Goal: Use online tool/utility: Utilize a website feature to perform a specific function

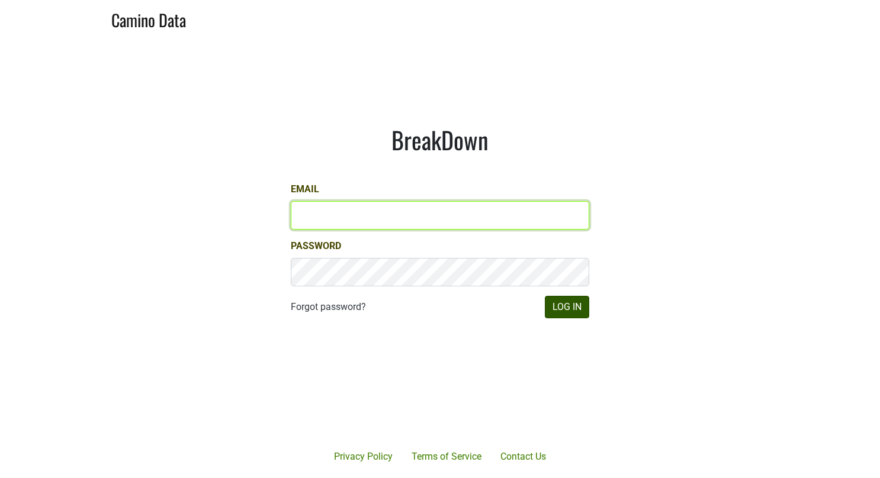
type input "[EMAIL_ADDRESS][DOMAIN_NAME]"
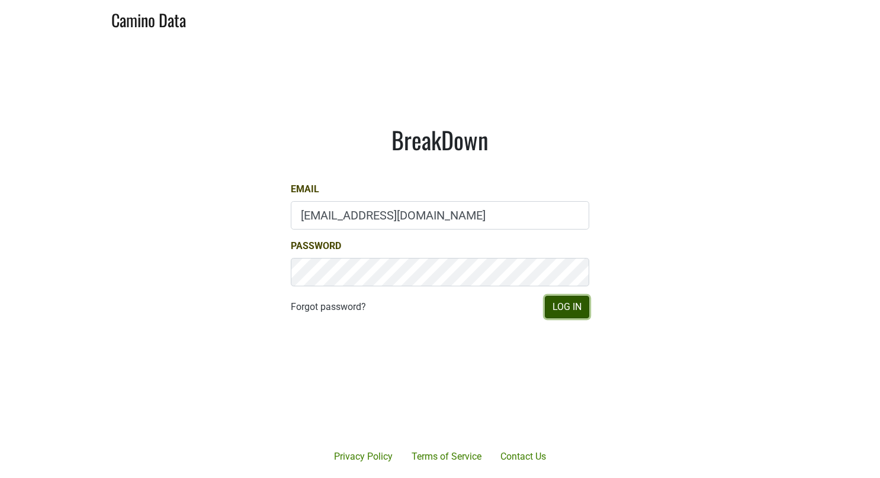
click at [554, 304] on button "Log In" at bounding box center [567, 307] width 44 height 22
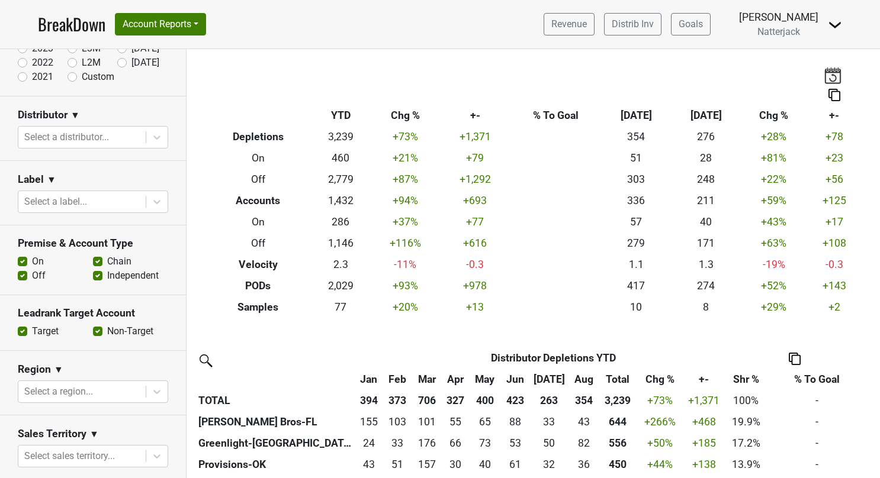
scroll to position [59, 0]
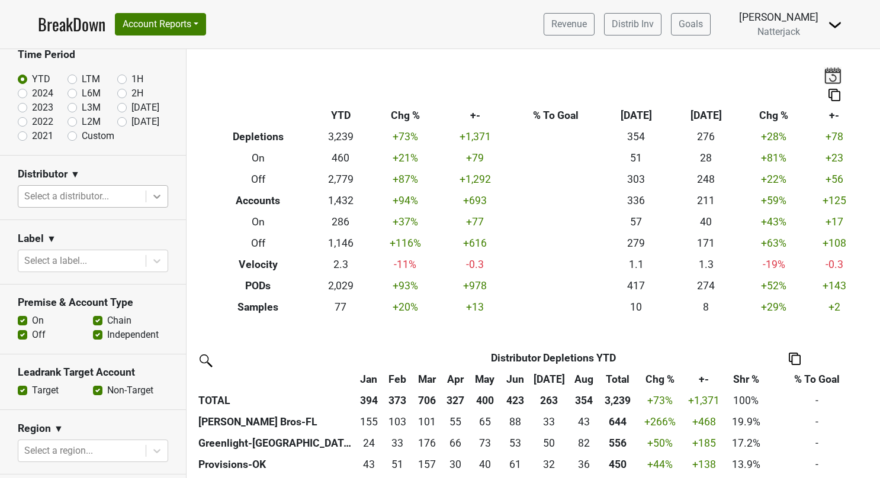
click at [151, 195] on icon at bounding box center [157, 197] width 12 height 12
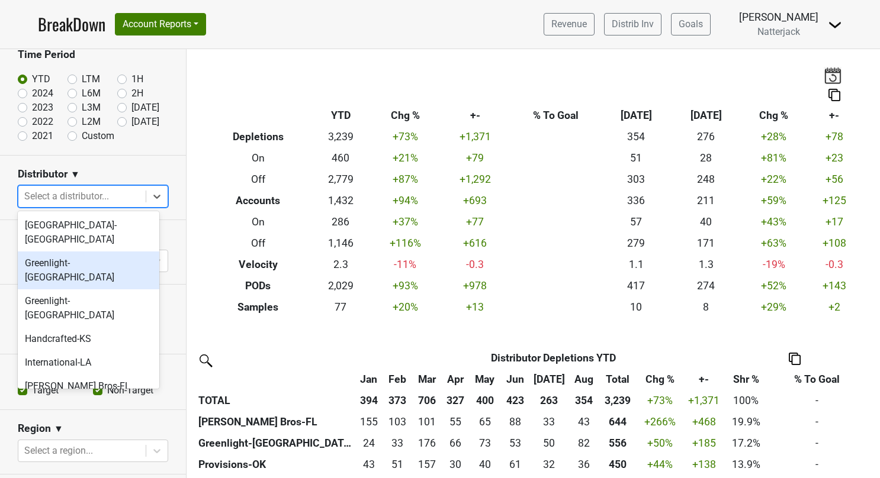
click at [74, 252] on div "Greenlight-[GEOGRAPHIC_DATA]" at bounding box center [88, 271] width 141 height 38
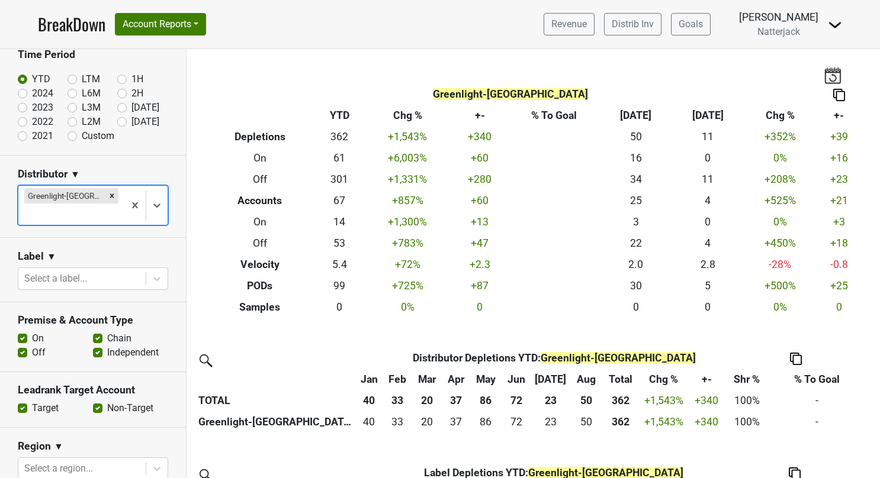
drag, startPoint x: 127, startPoint y: 193, endPoint x: 137, endPoint y: 200, distance: 12.8
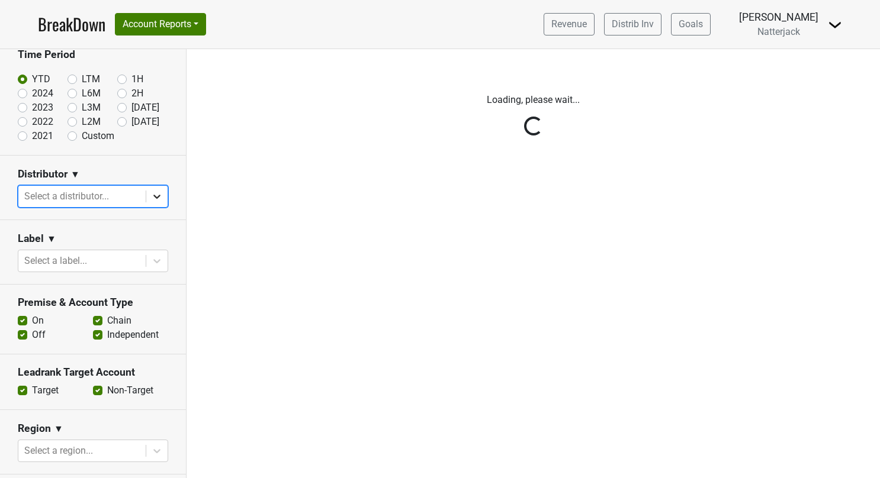
click at [151, 195] on icon at bounding box center [157, 197] width 12 height 12
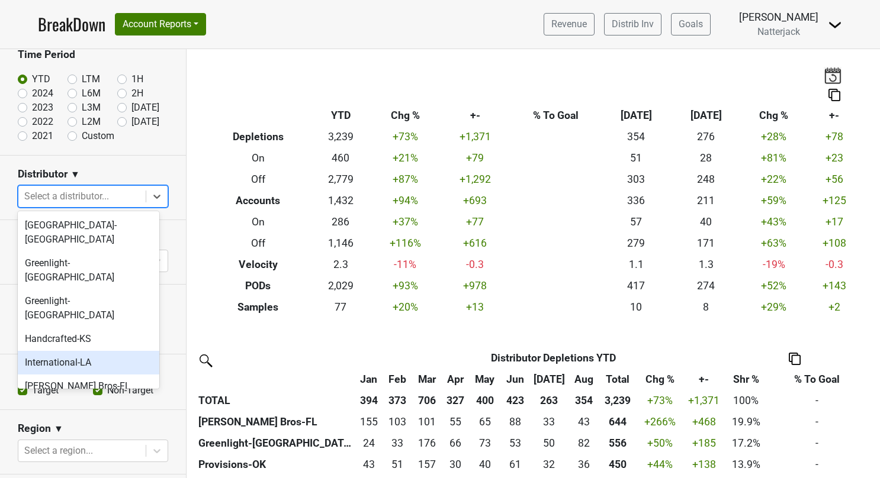
click at [105, 351] on div "International-LA" at bounding box center [88, 363] width 141 height 24
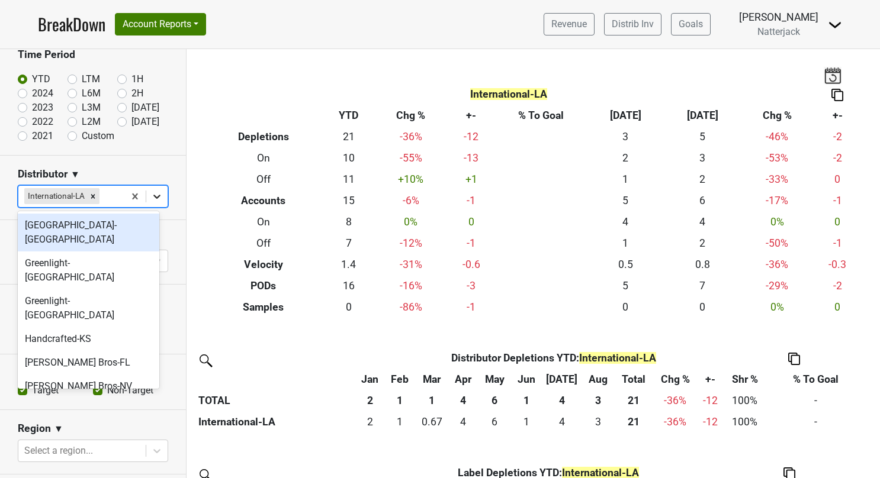
click at [152, 194] on icon at bounding box center [157, 197] width 12 height 12
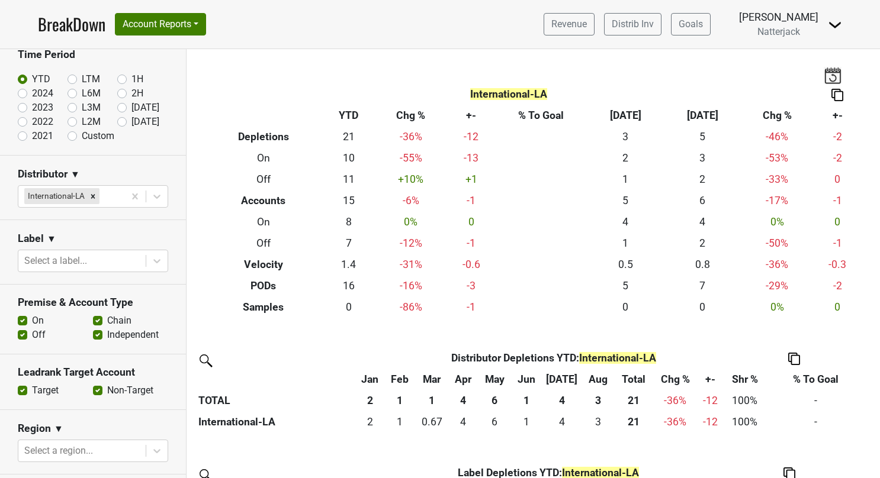
click at [462, 22] on nav "BreakDown Account Reports SuperRanker Map Award Progress Chain Compliance CRM N…" at bounding box center [439, 24] width 823 height 49
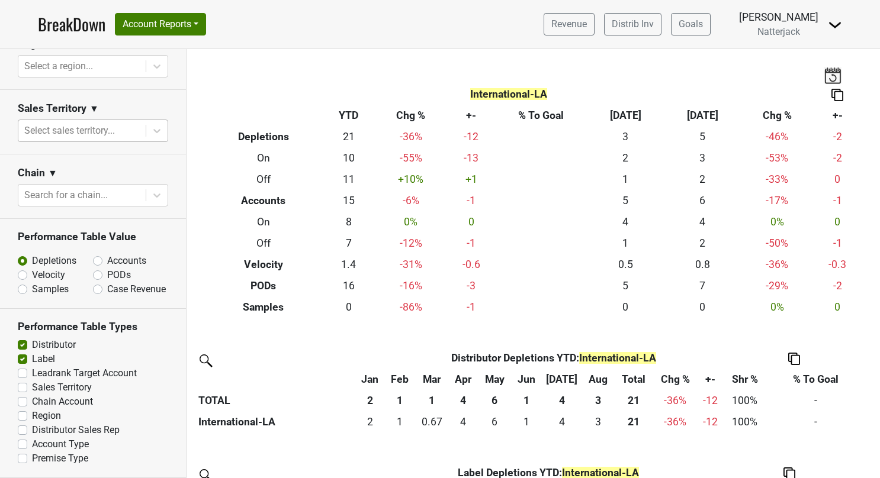
scroll to position [456, 0]
click at [32, 268] on label "Velocity" at bounding box center [48, 275] width 33 height 14
click at [21, 268] on input "Velocity" at bounding box center [54, 274] width 72 height 12
radio input "true"
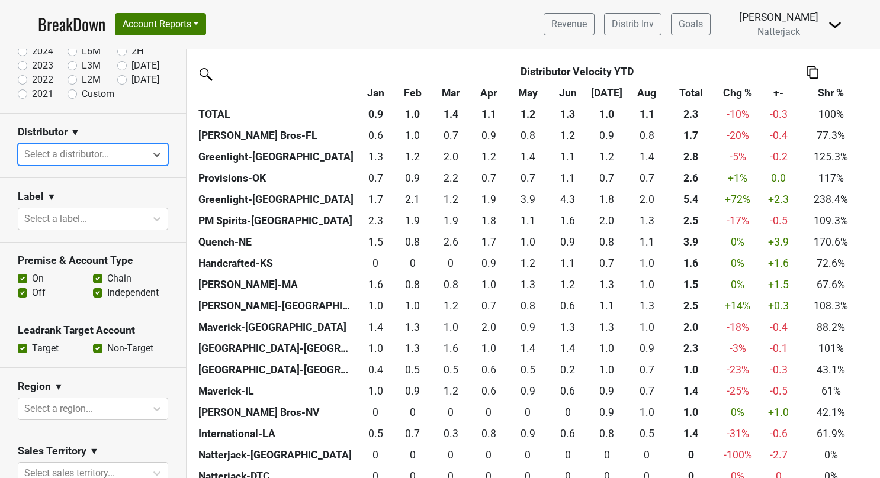
scroll to position [296, 0]
